Goal: Find specific page/section: Find specific page/section

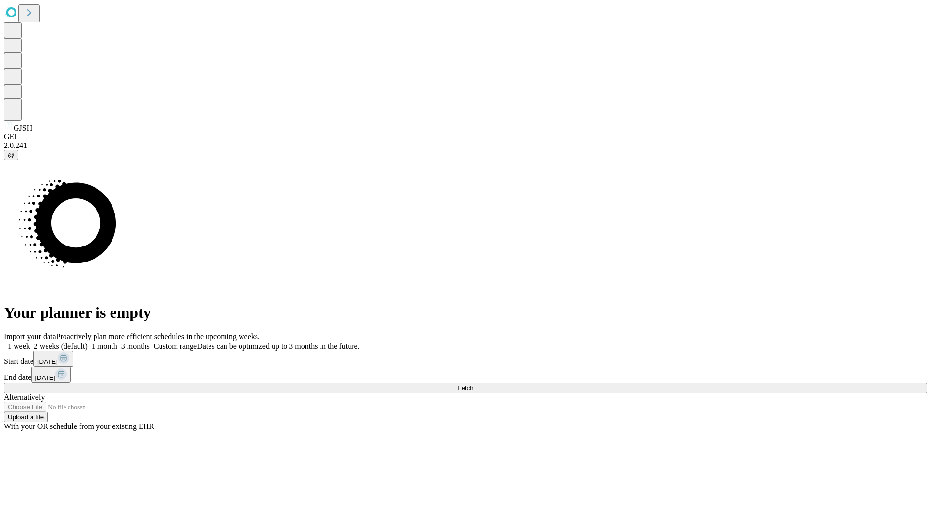
click at [473, 384] on span "Fetch" at bounding box center [465, 387] width 16 height 7
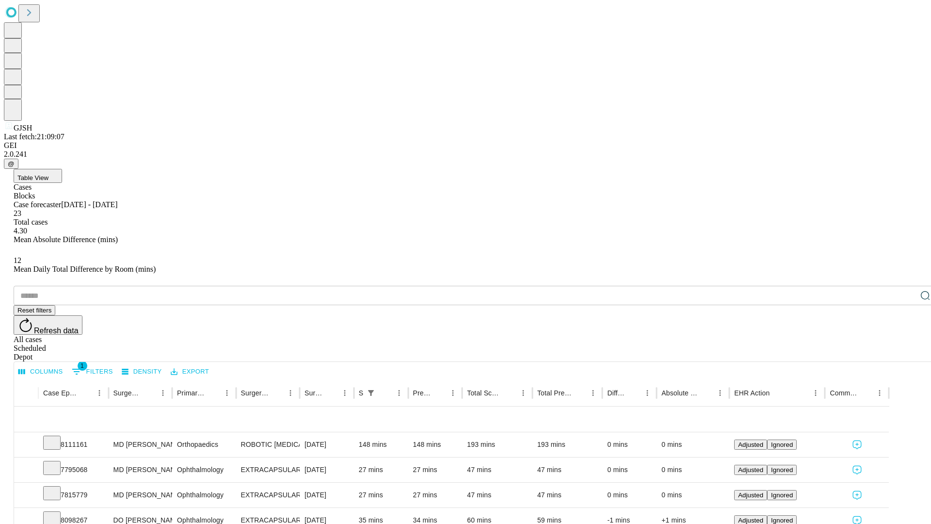
scroll to position [32, 0]
click at [57, 437] on icon at bounding box center [52, 442] width 10 height 10
